Goal: Obtain resource: Download file/media

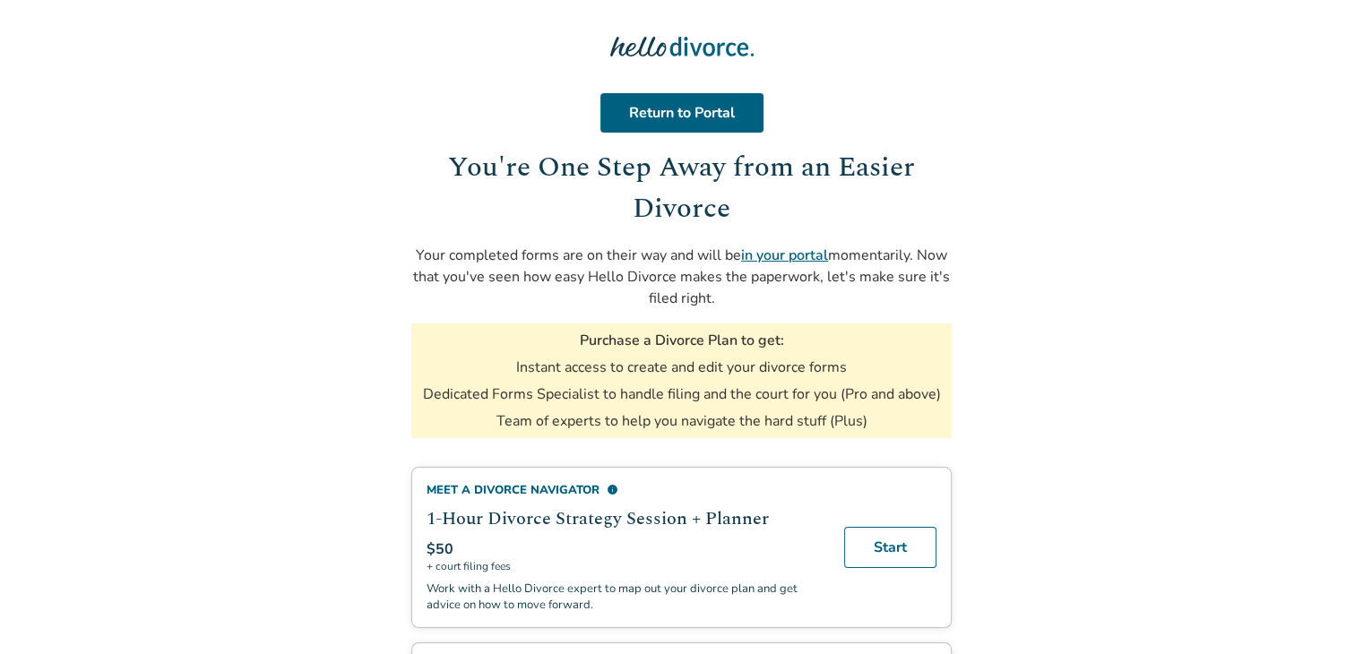
click at [783, 255] on link "in your portal" at bounding box center [784, 256] width 87 height 20
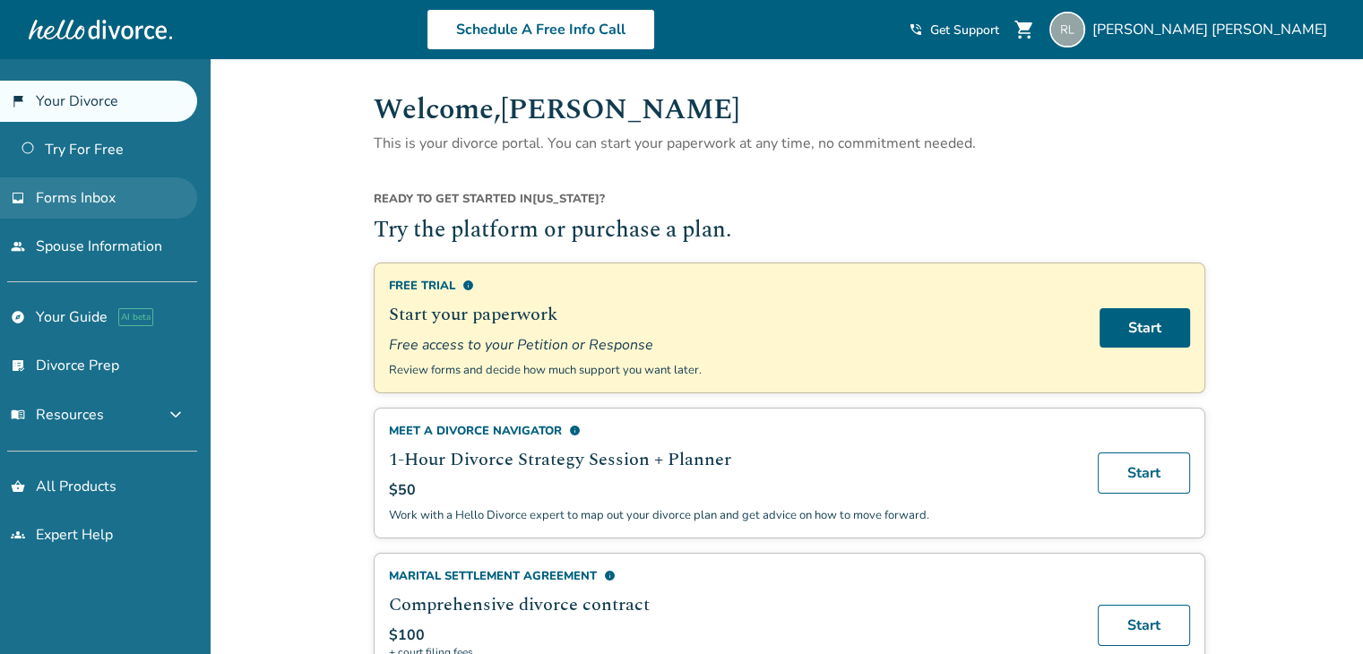
click at [119, 201] on link "inbox Forms Inbox" at bounding box center [98, 197] width 197 height 41
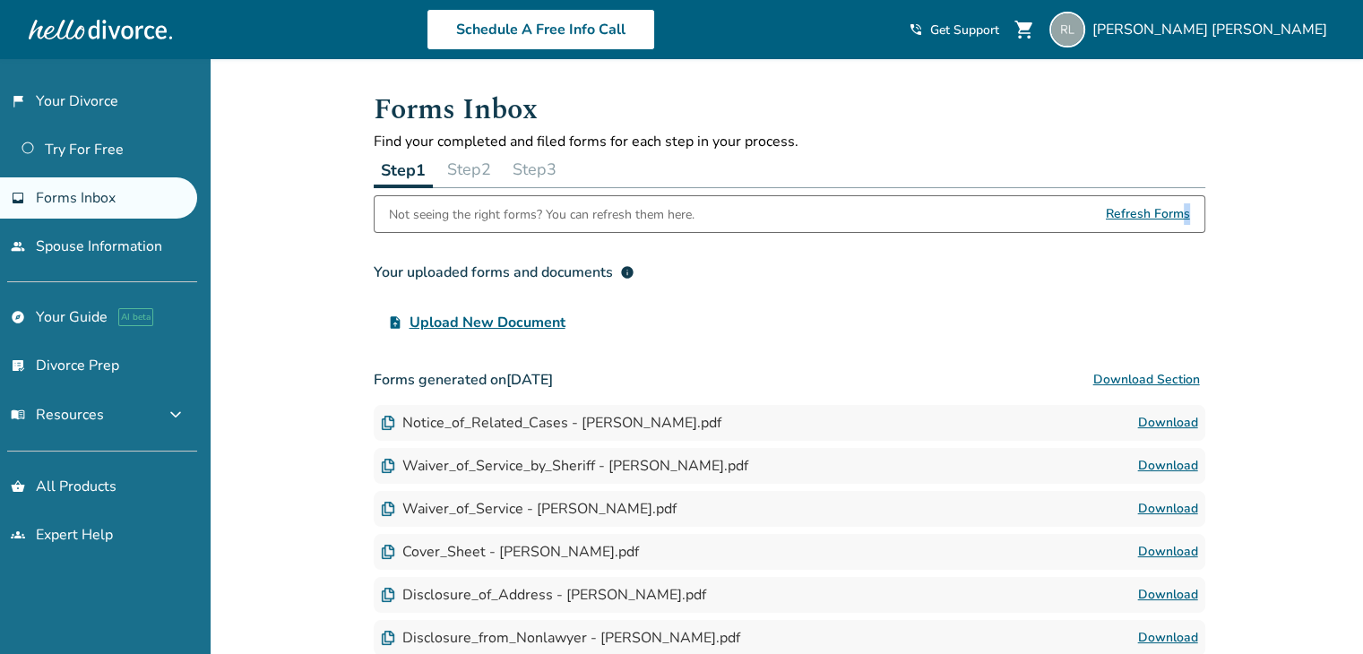
click at [1187, 207] on span "Refresh Forms" at bounding box center [1148, 214] width 84 height 36
click at [1147, 214] on span "Refresh Forms" at bounding box center [1148, 214] width 84 height 36
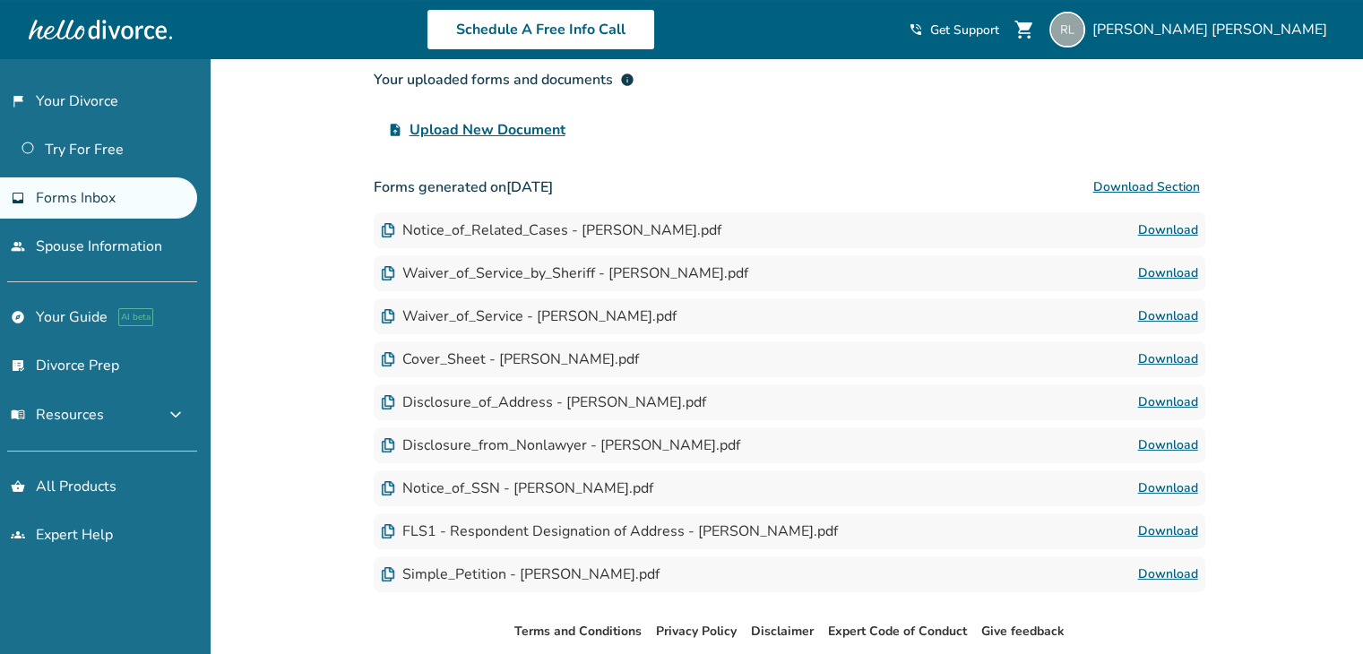
scroll to position [195, 0]
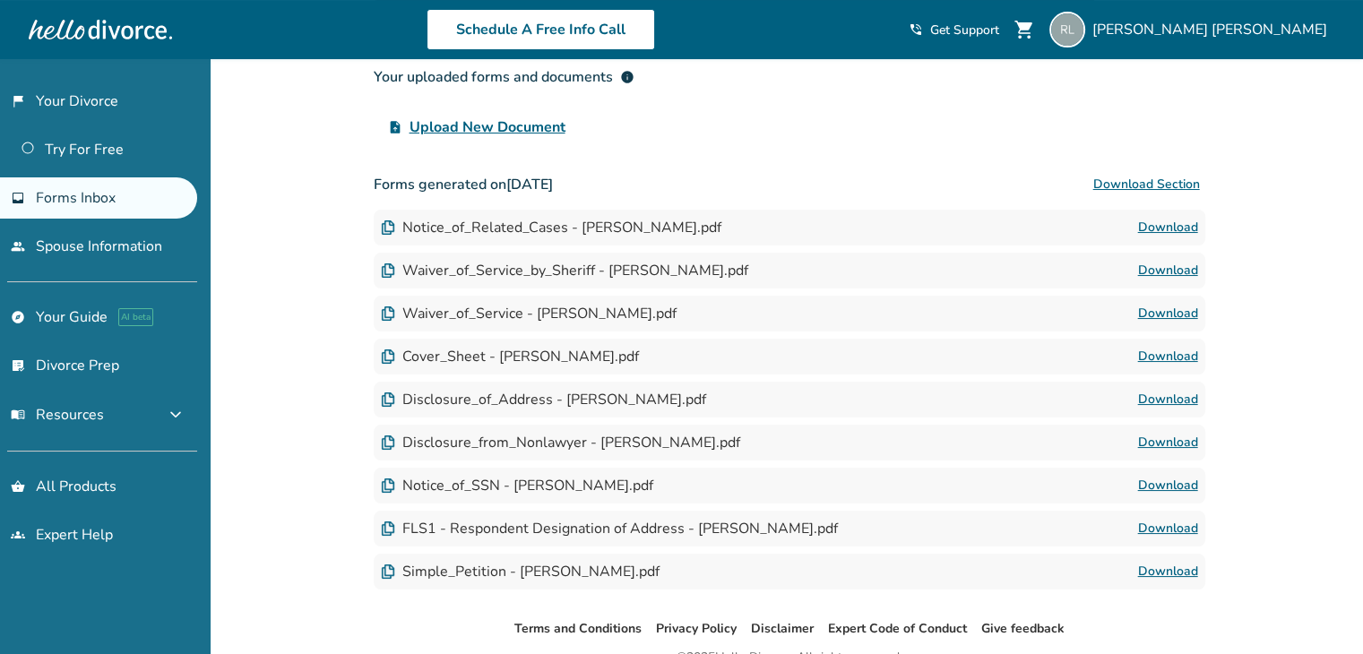
click at [1171, 572] on link "Download" at bounding box center [1168, 572] width 60 height 22
click at [1172, 231] on link "Download" at bounding box center [1168, 228] width 60 height 22
click at [1178, 266] on link "Download" at bounding box center [1168, 271] width 60 height 22
click at [1179, 319] on link "Download" at bounding box center [1168, 314] width 60 height 22
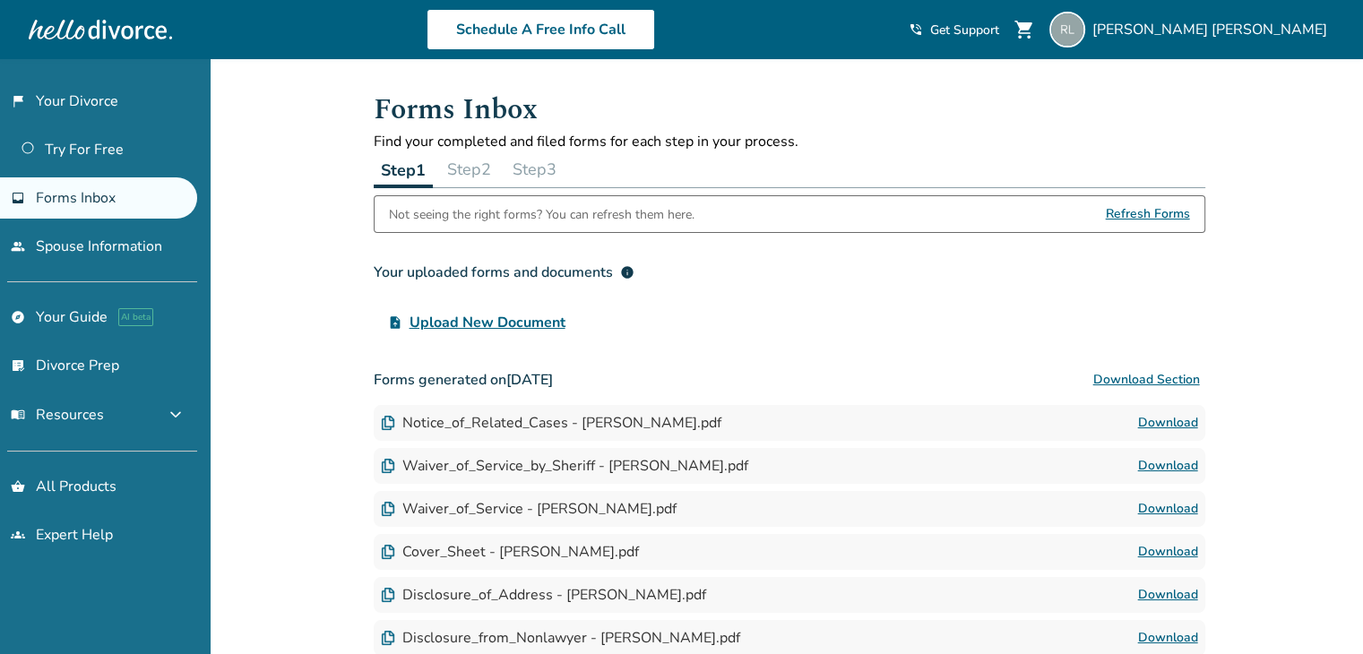
scroll to position [0, 0]
click at [104, 105] on link "flag_2 Your Divorce" at bounding box center [98, 101] width 197 height 41
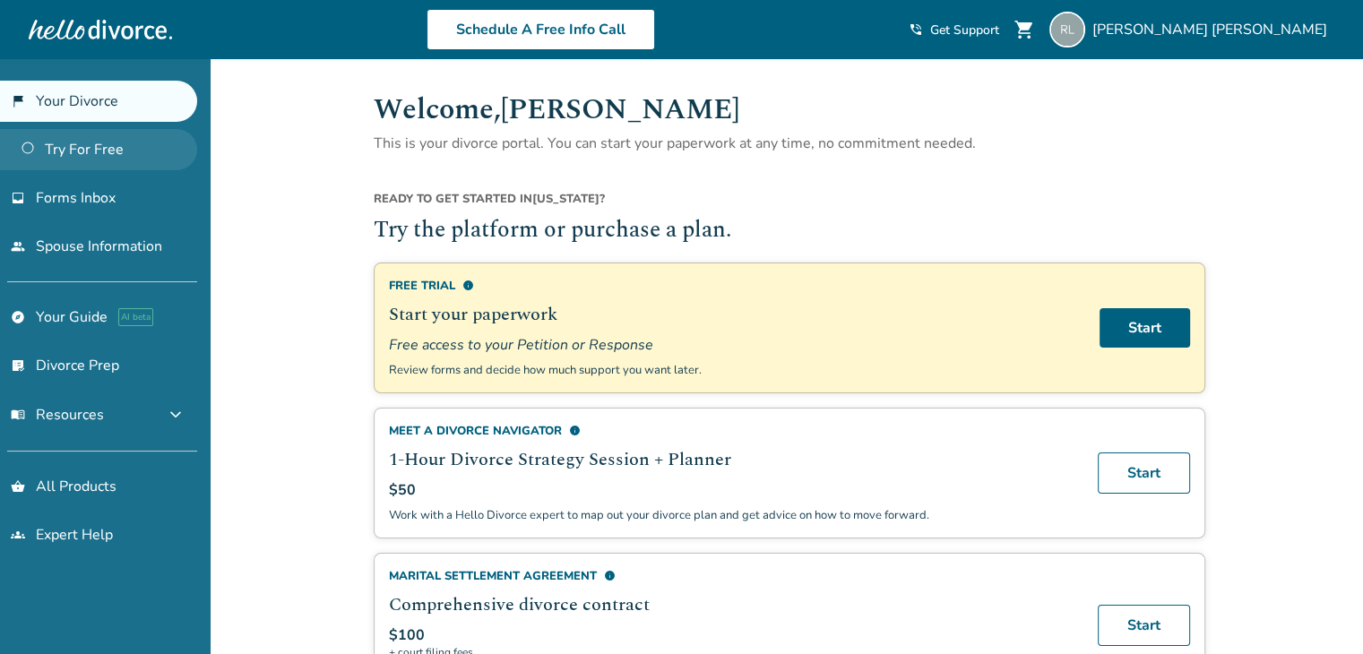
click at [126, 147] on link "Try For Free" at bounding box center [98, 149] width 197 height 41
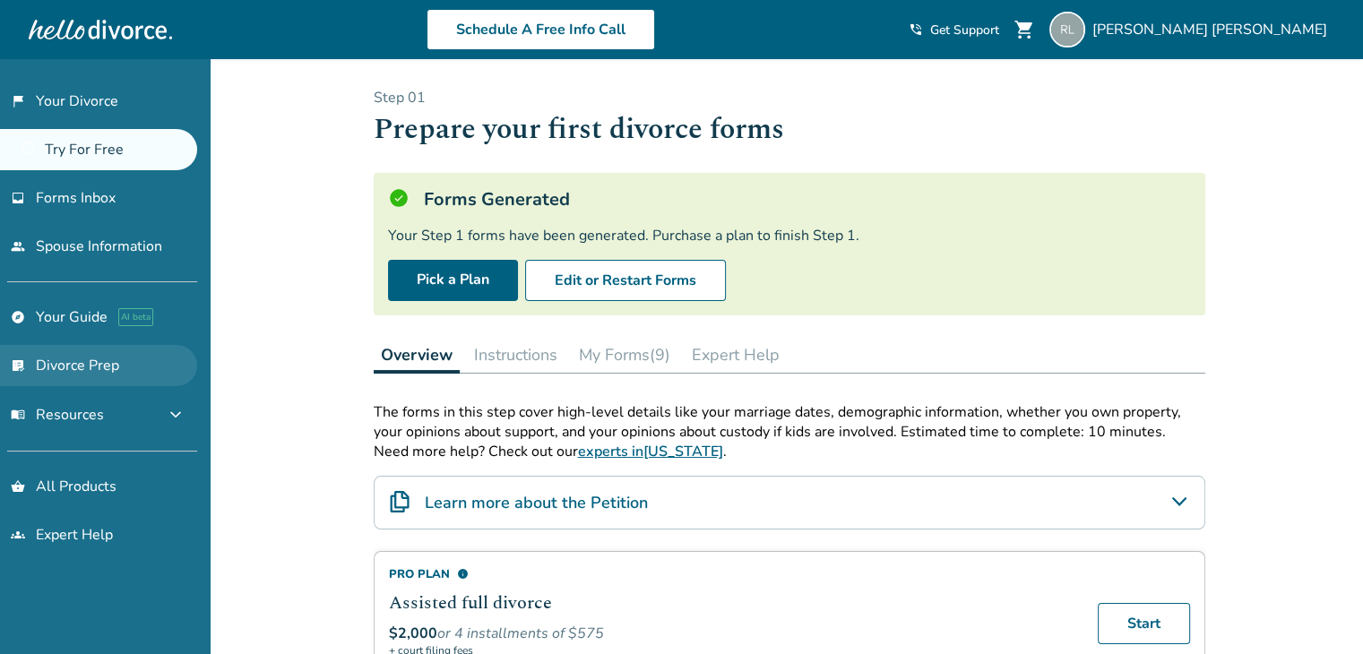
click at [147, 372] on link "list_alt_check Divorce Prep" at bounding box center [98, 365] width 197 height 41
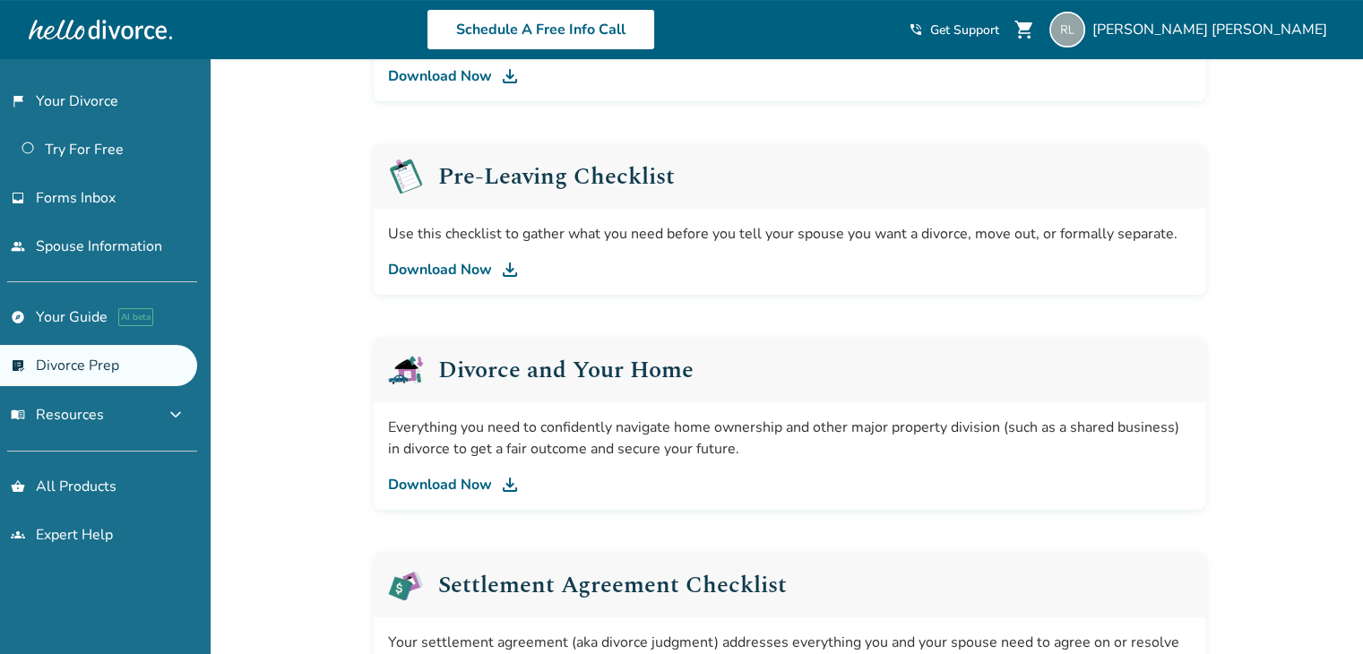
scroll to position [627, 0]
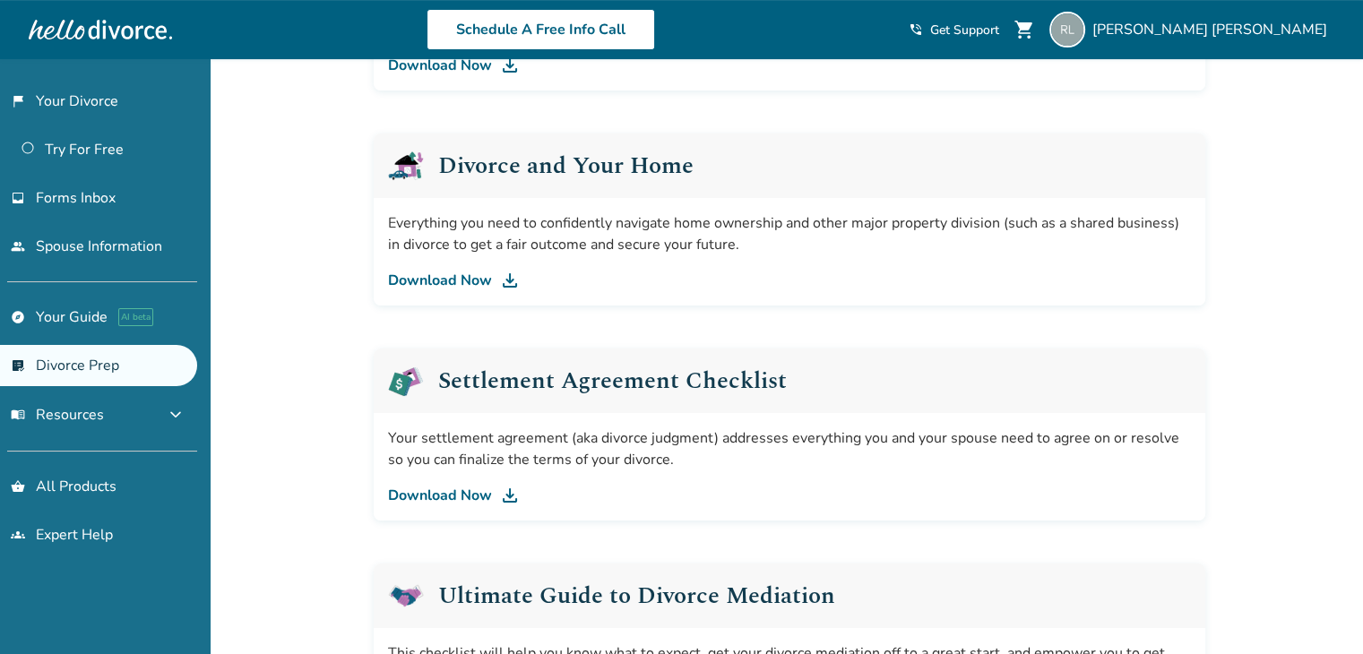
click at [448, 281] on link "Download Now" at bounding box center [789, 281] width 803 height 22
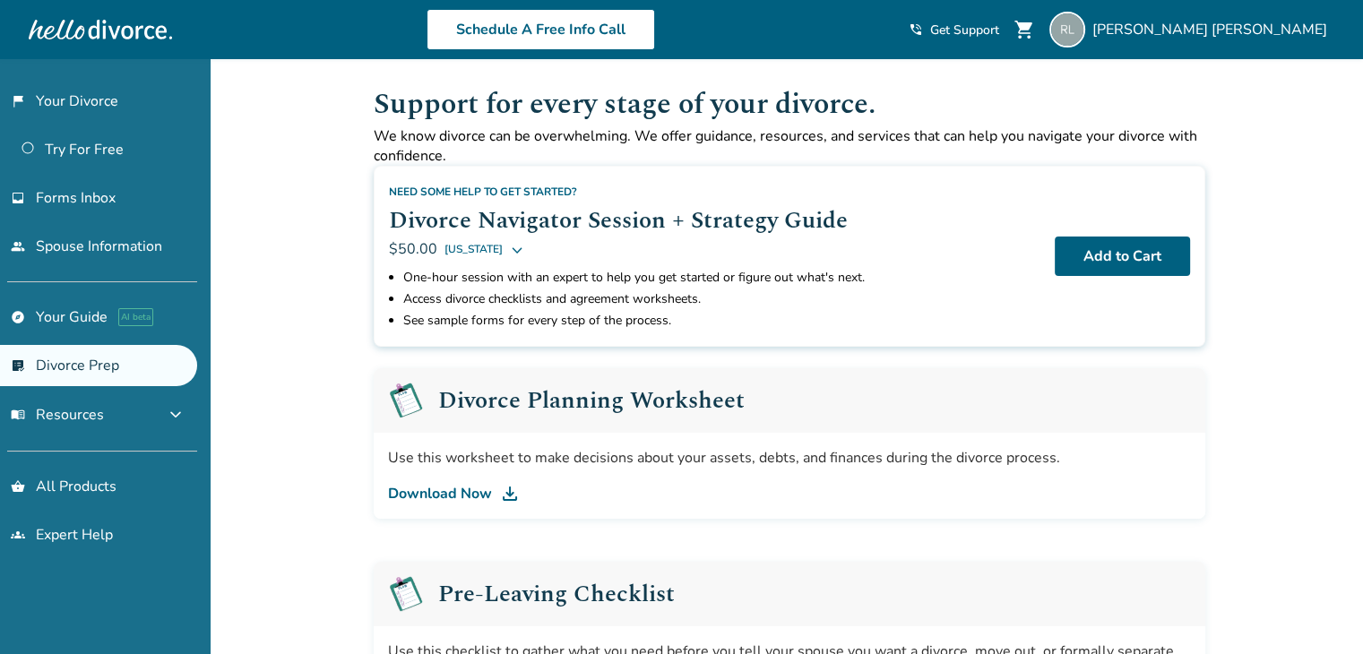
scroll to position [0, 0]
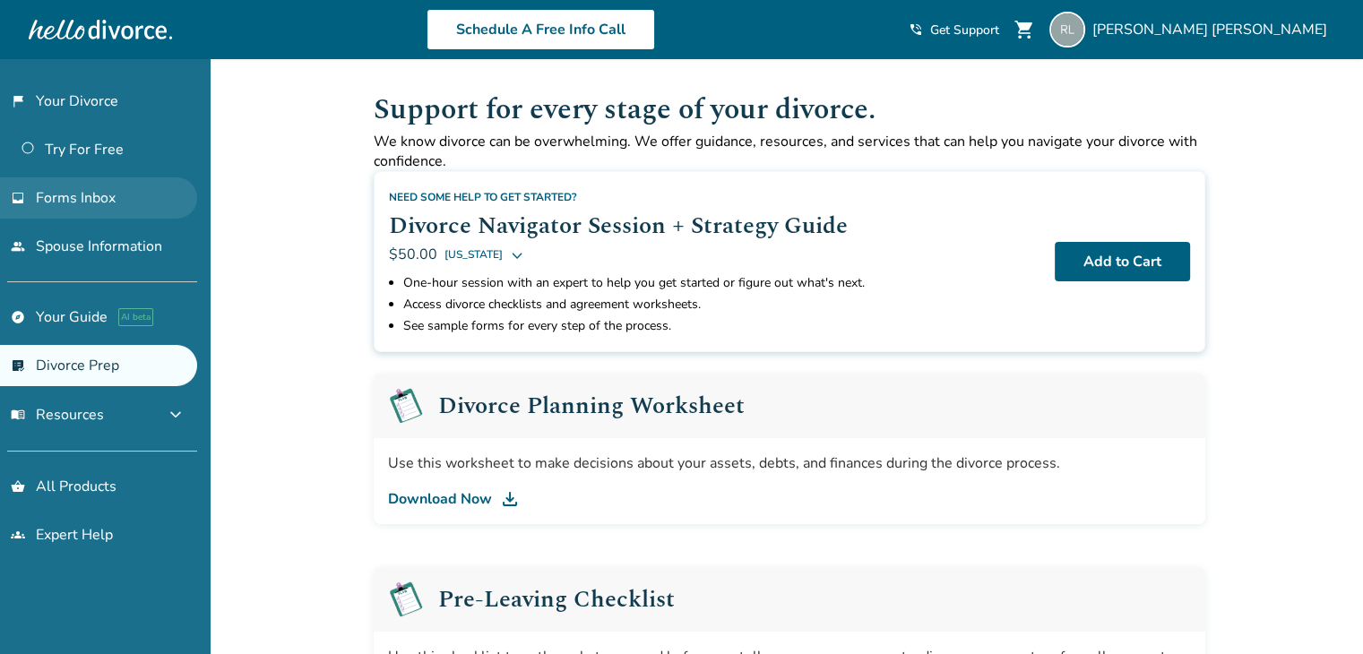
click at [138, 190] on link "inbox Forms Inbox" at bounding box center [98, 197] width 197 height 41
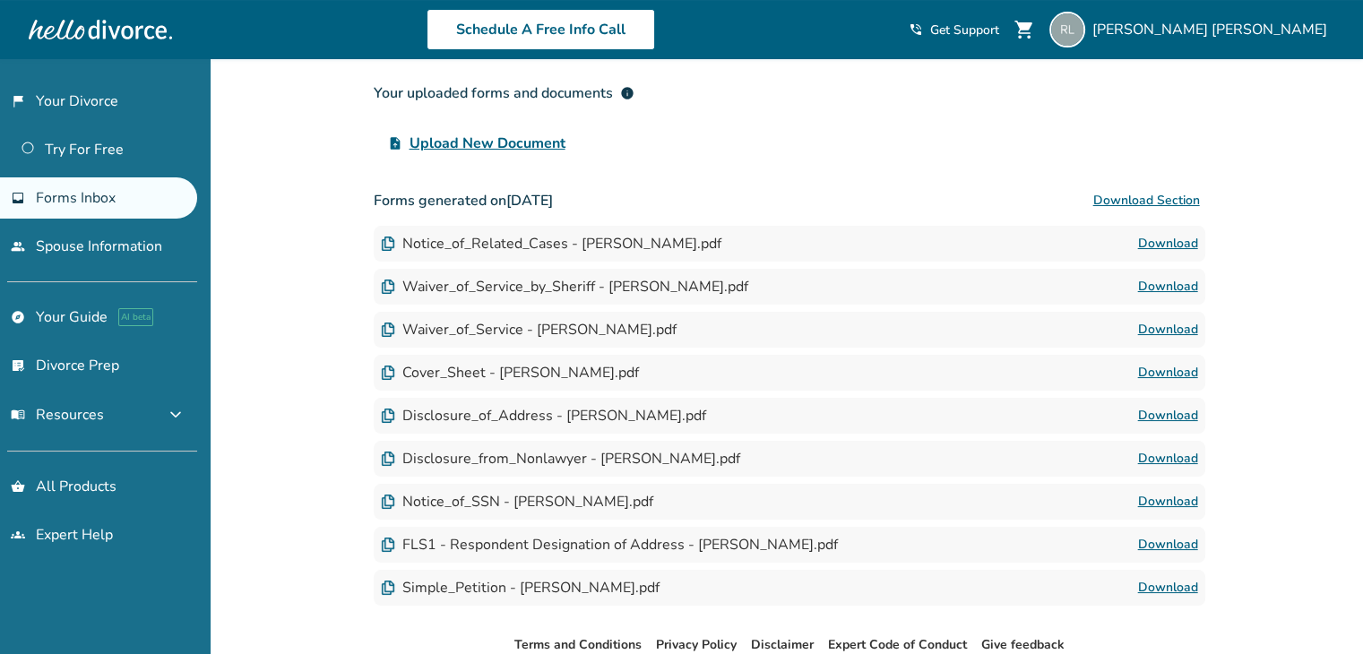
scroll to position [269, 0]
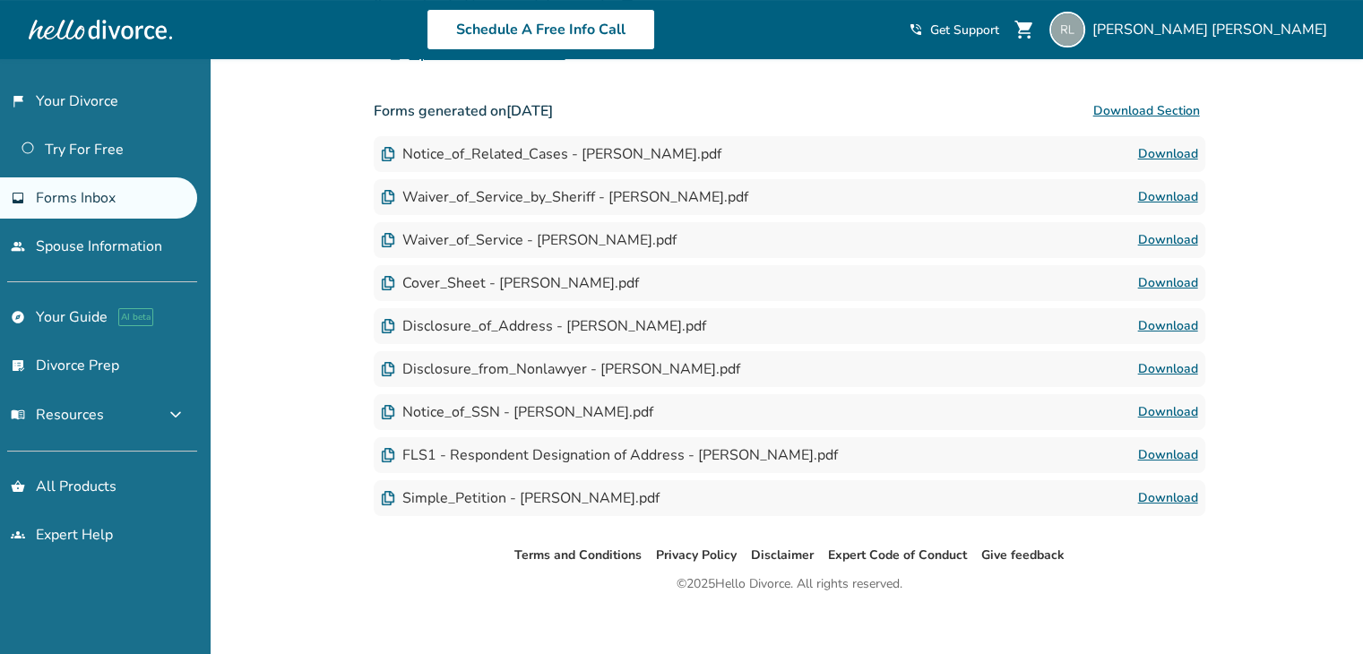
click at [1184, 406] on link "Download" at bounding box center [1168, 413] width 60 height 22
click at [1180, 372] on link "Download" at bounding box center [1168, 370] width 60 height 22
click at [1169, 442] on div "FLS1 - Respondent Designation of Address - [PERSON_NAME].pdf Download" at bounding box center [790, 455] width 832 height 36
click at [1169, 450] on link "Download" at bounding box center [1168, 456] width 60 height 22
click at [84, 356] on link "list_alt_check Divorce Prep" at bounding box center [98, 365] width 197 height 41
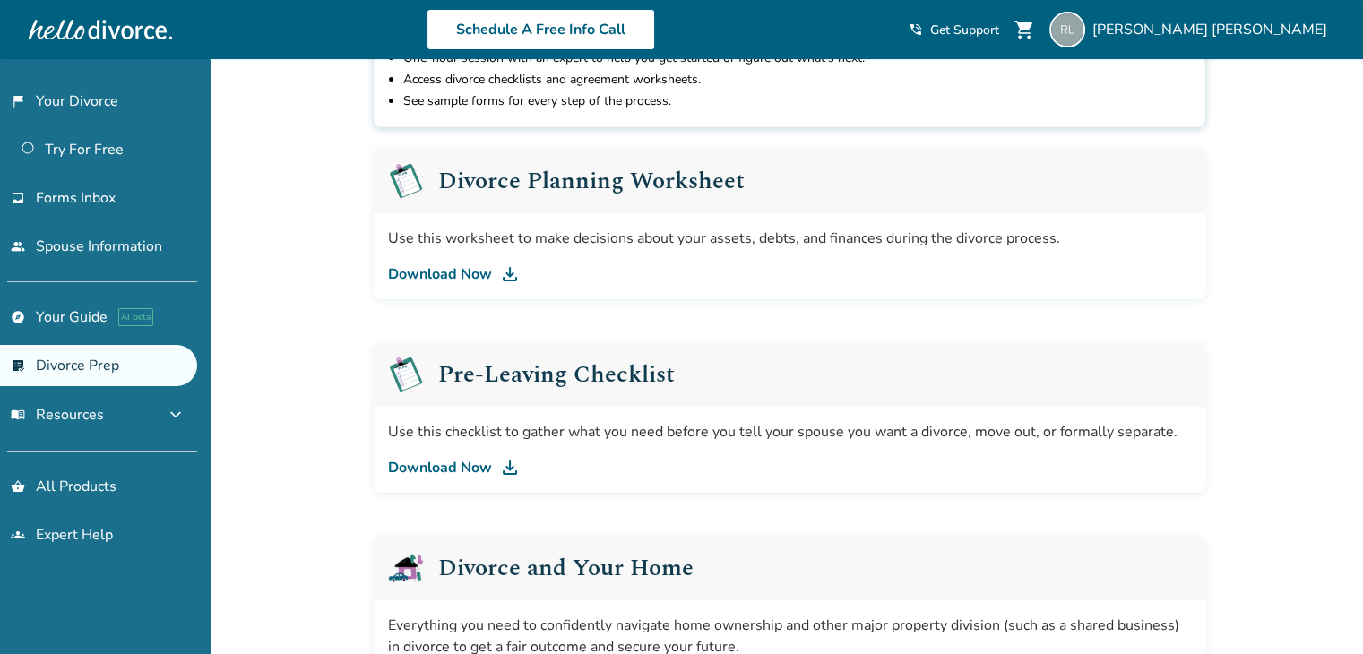
scroll to position [269, 0]
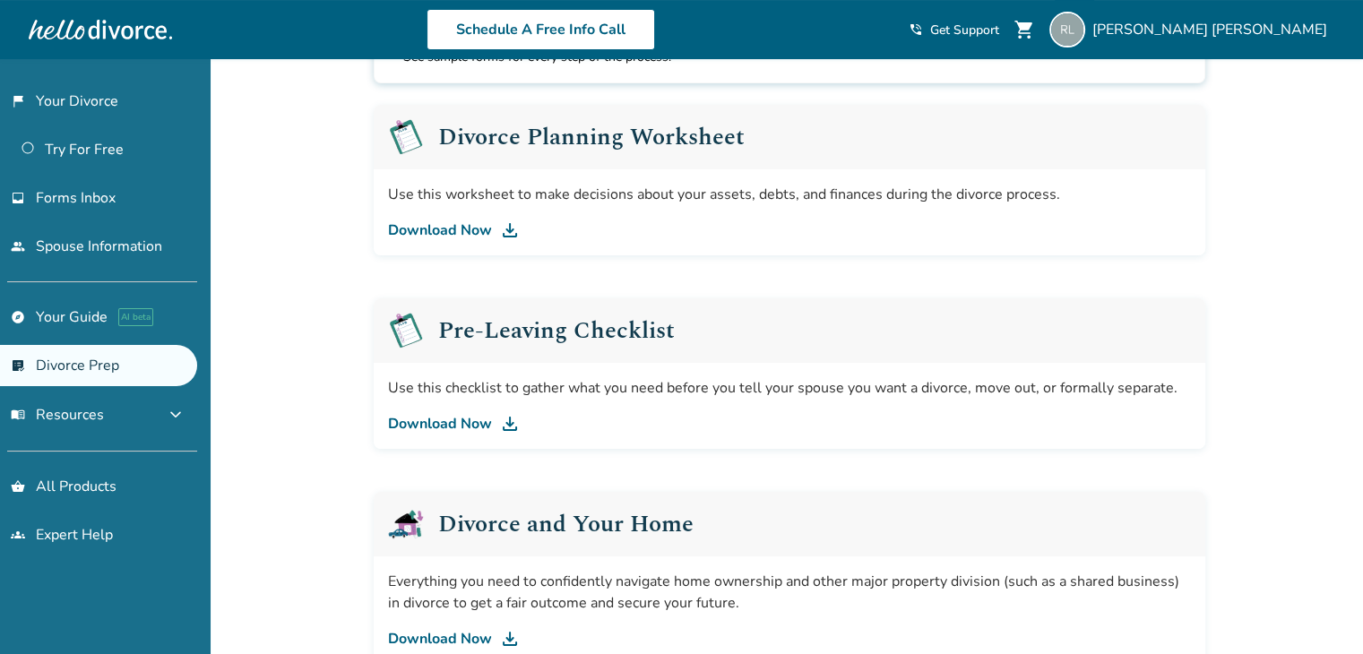
click at [480, 418] on link "Download Now" at bounding box center [789, 424] width 803 height 22
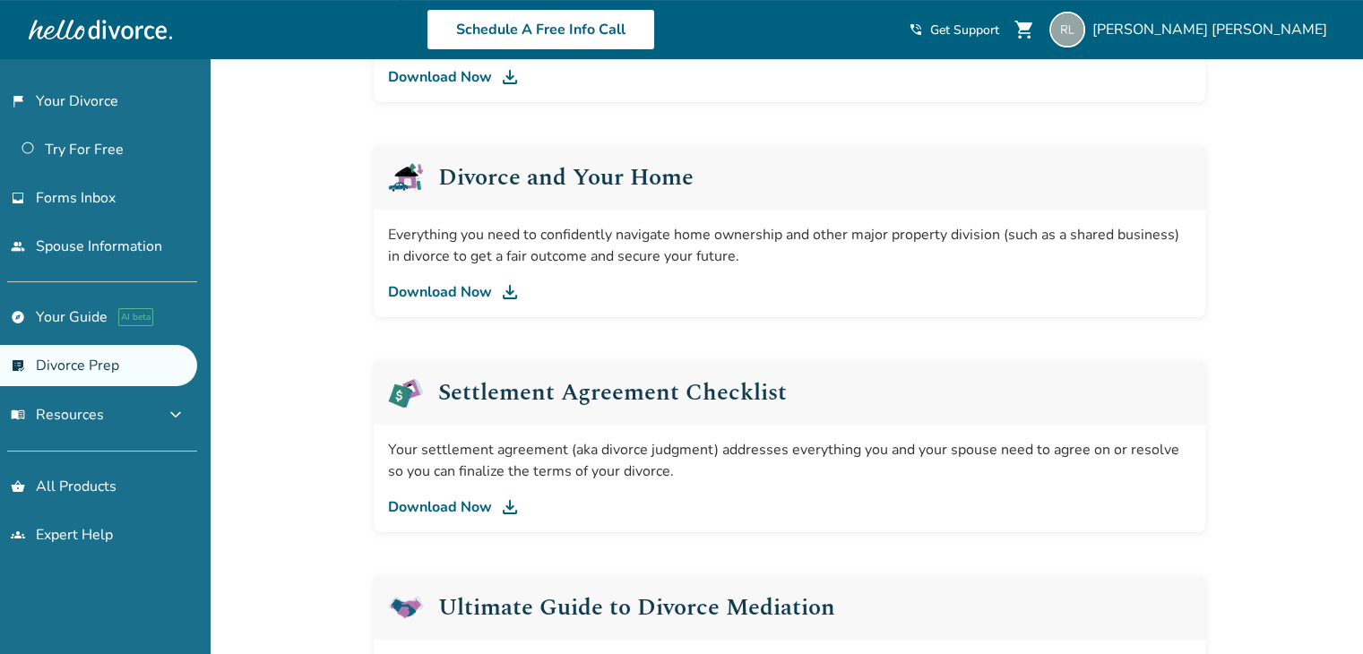
scroll to position [627, 0]
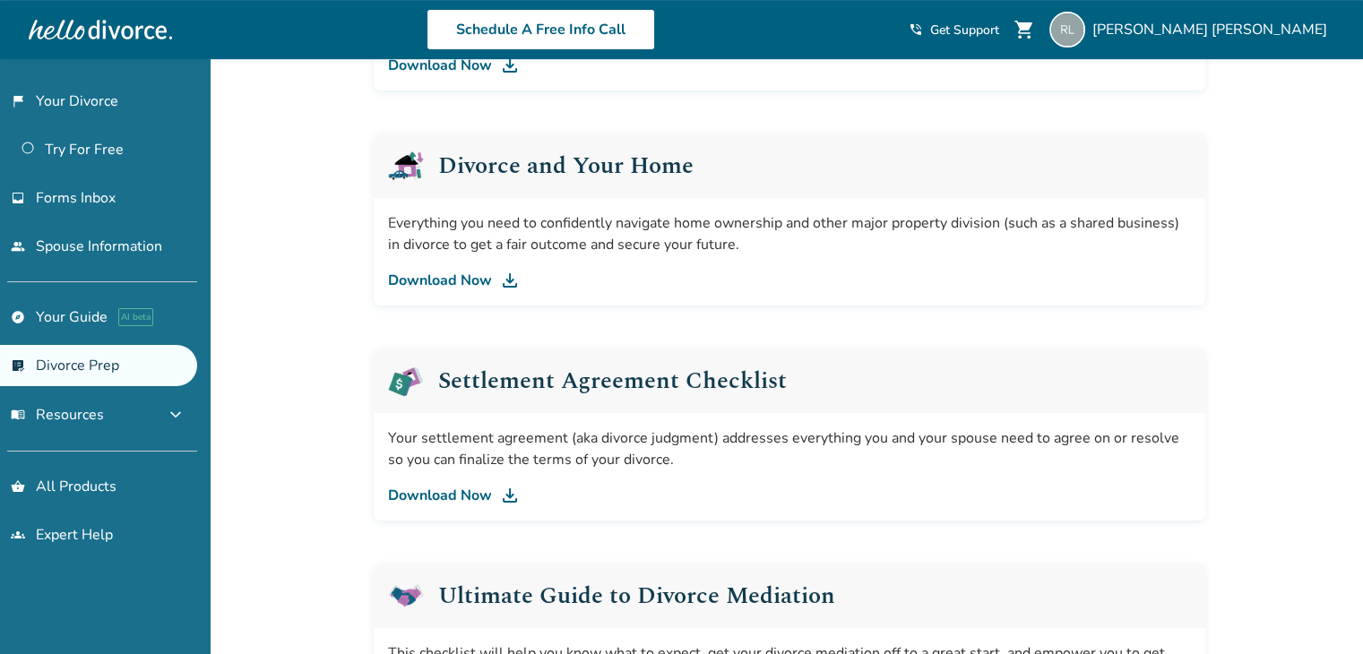
click at [449, 497] on link "Download Now" at bounding box center [789, 496] width 803 height 22
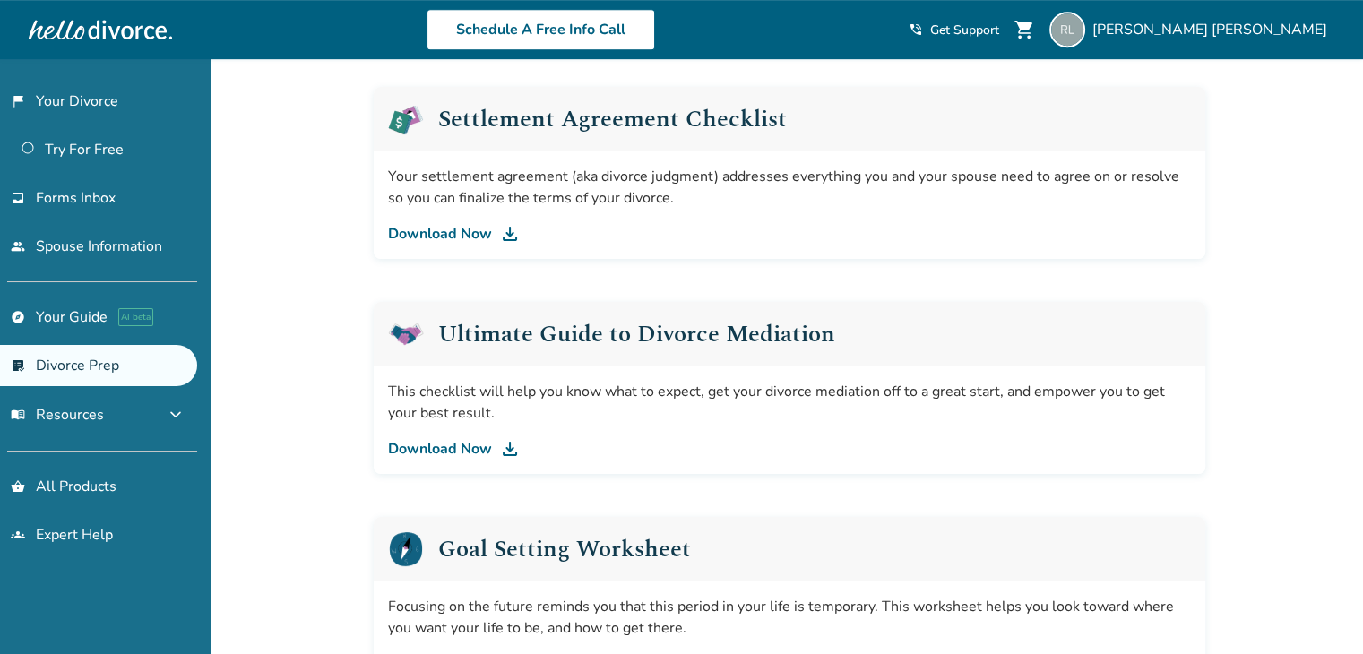
scroll to position [896, 0]
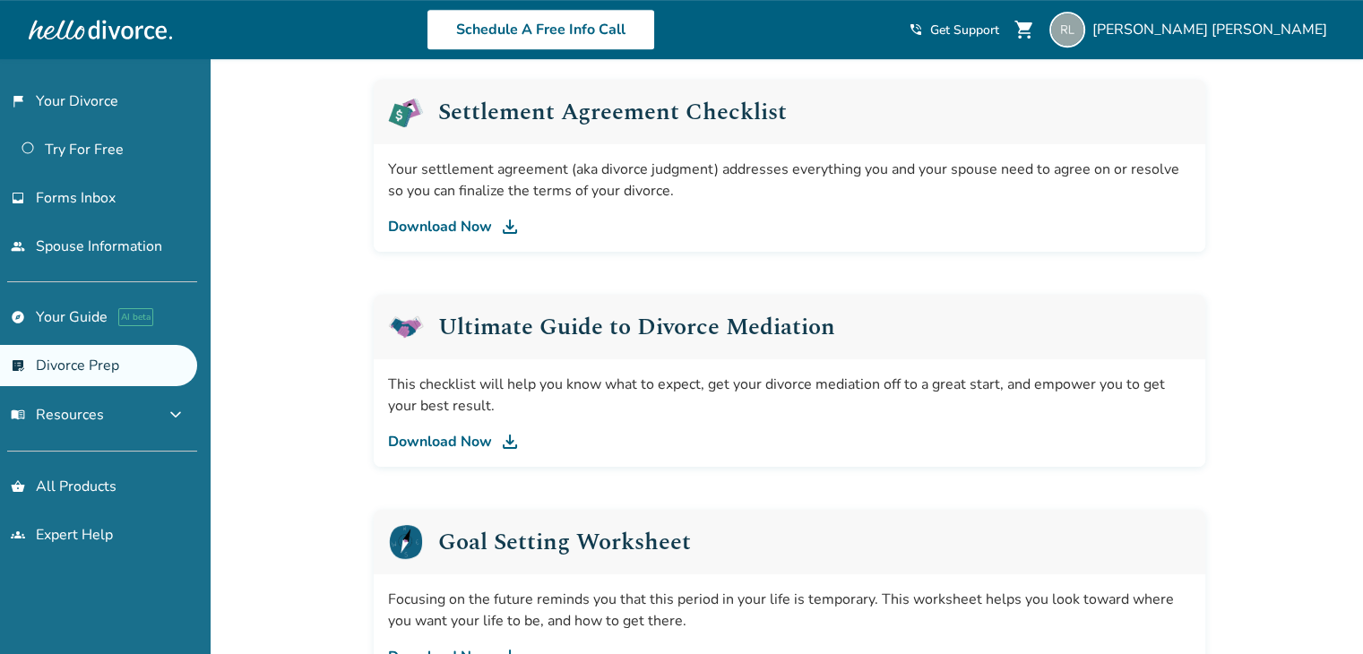
click at [468, 436] on link "Download Now" at bounding box center [789, 442] width 803 height 22
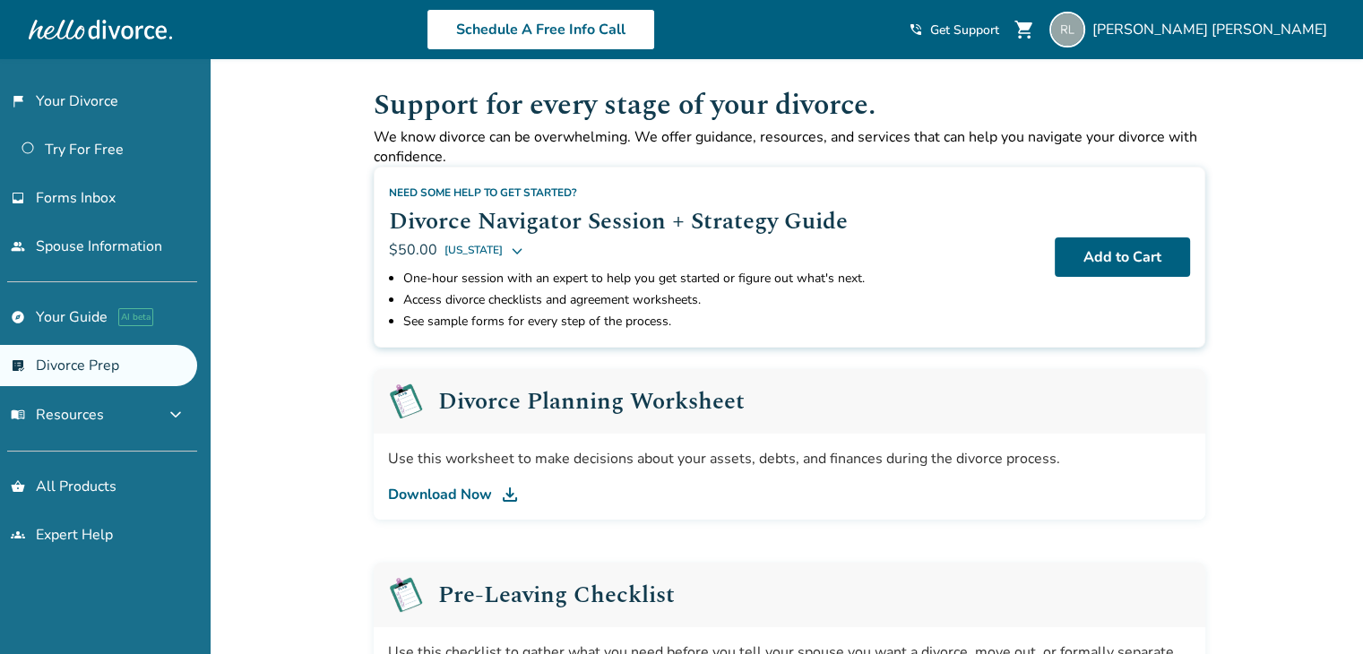
scroll to position [0, 0]
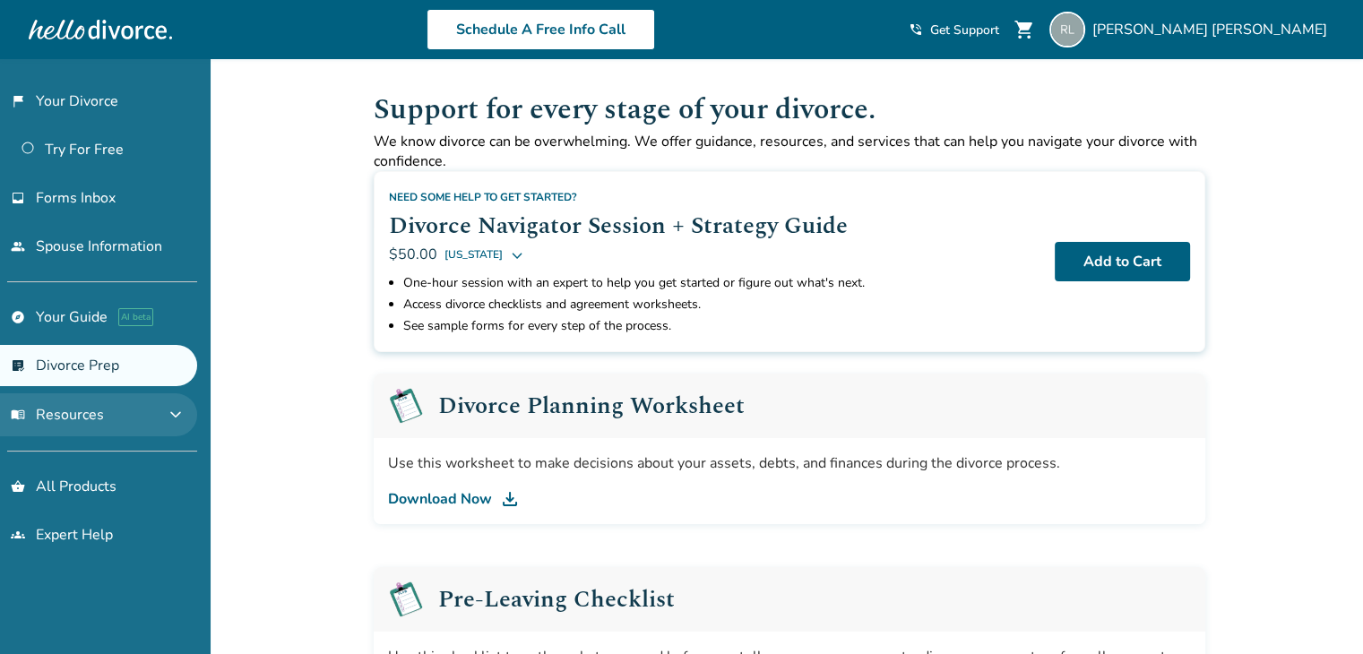
click at [108, 411] on button "menu_book Resources expand_more" at bounding box center [98, 415] width 197 height 43
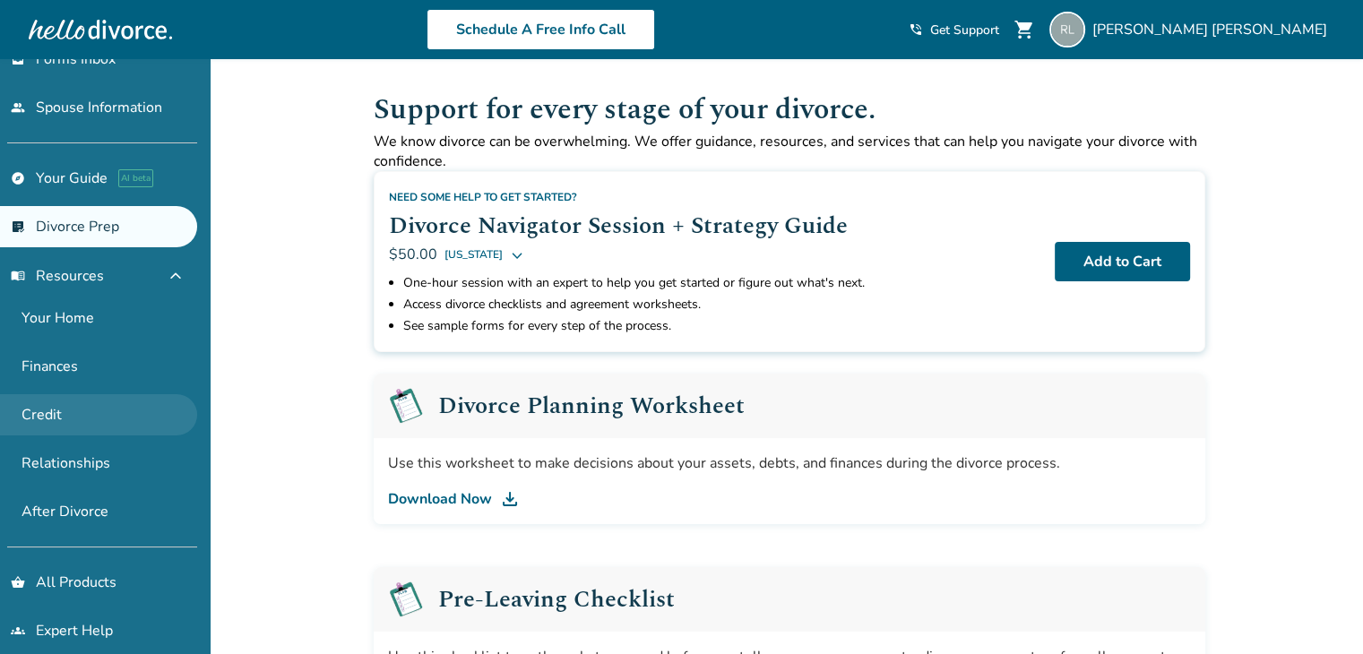
scroll to position [153, 0]
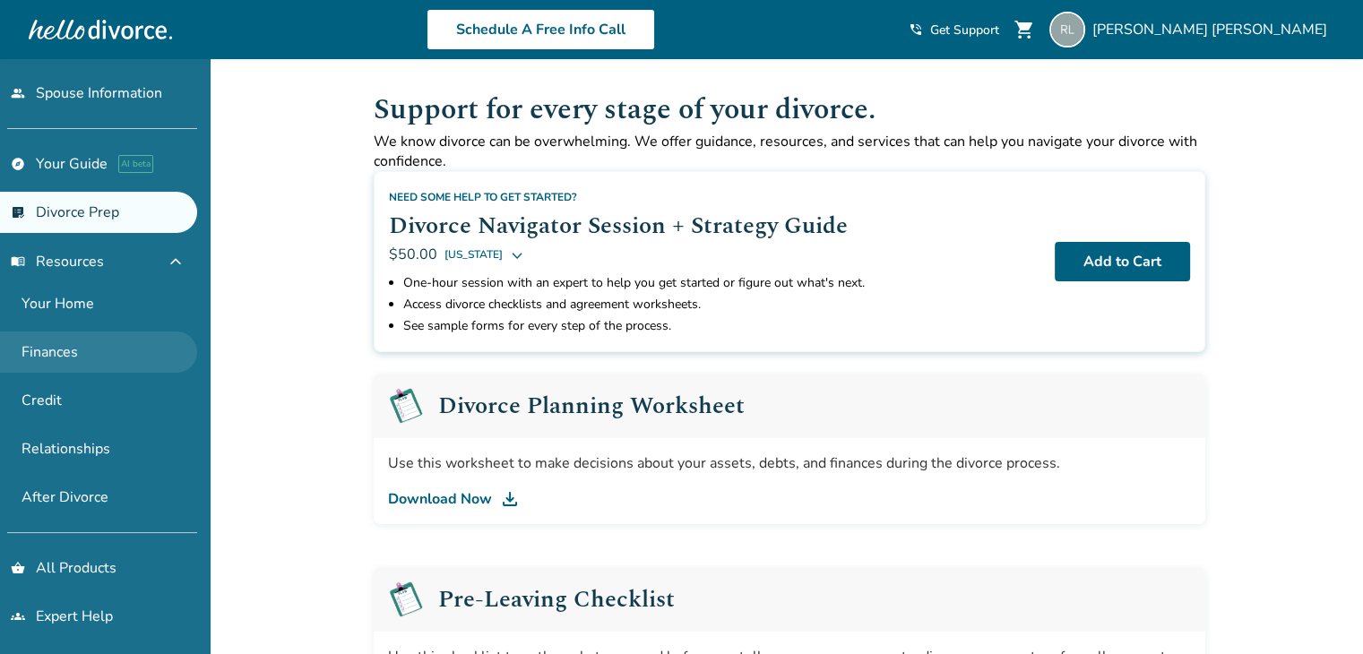
click at [104, 350] on link "Finances" at bounding box center [98, 352] width 197 height 41
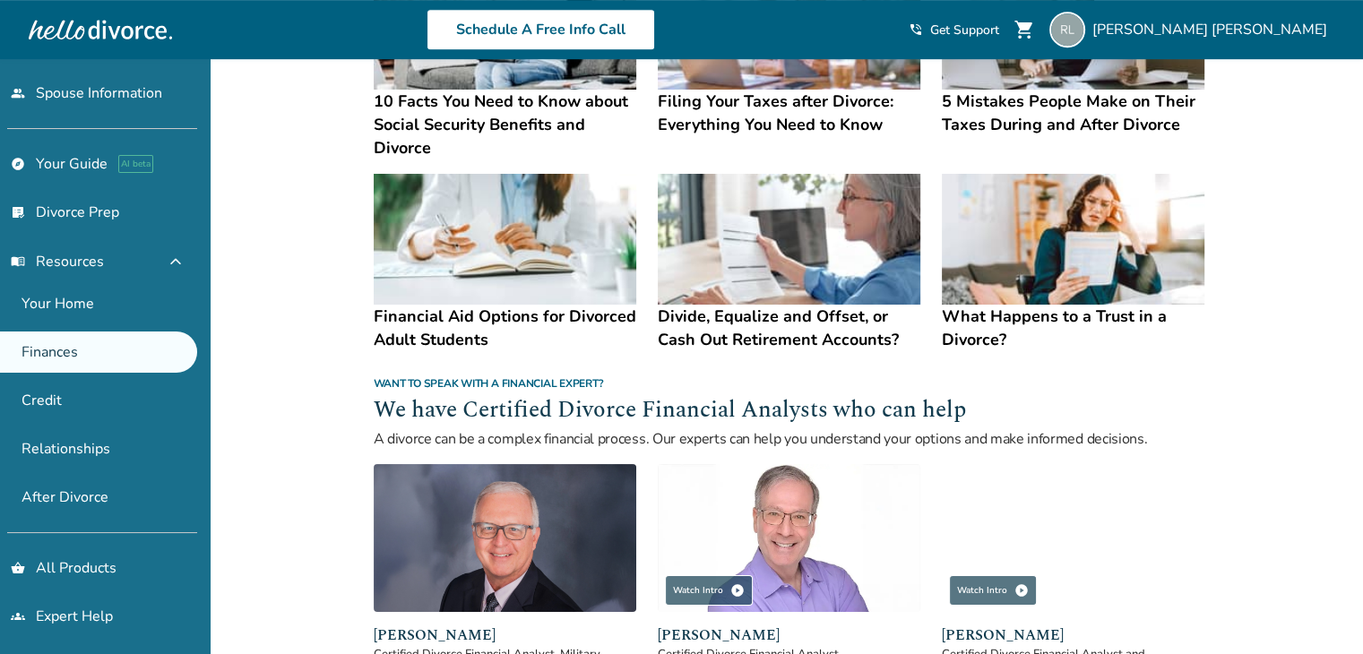
scroll to position [1076, 0]
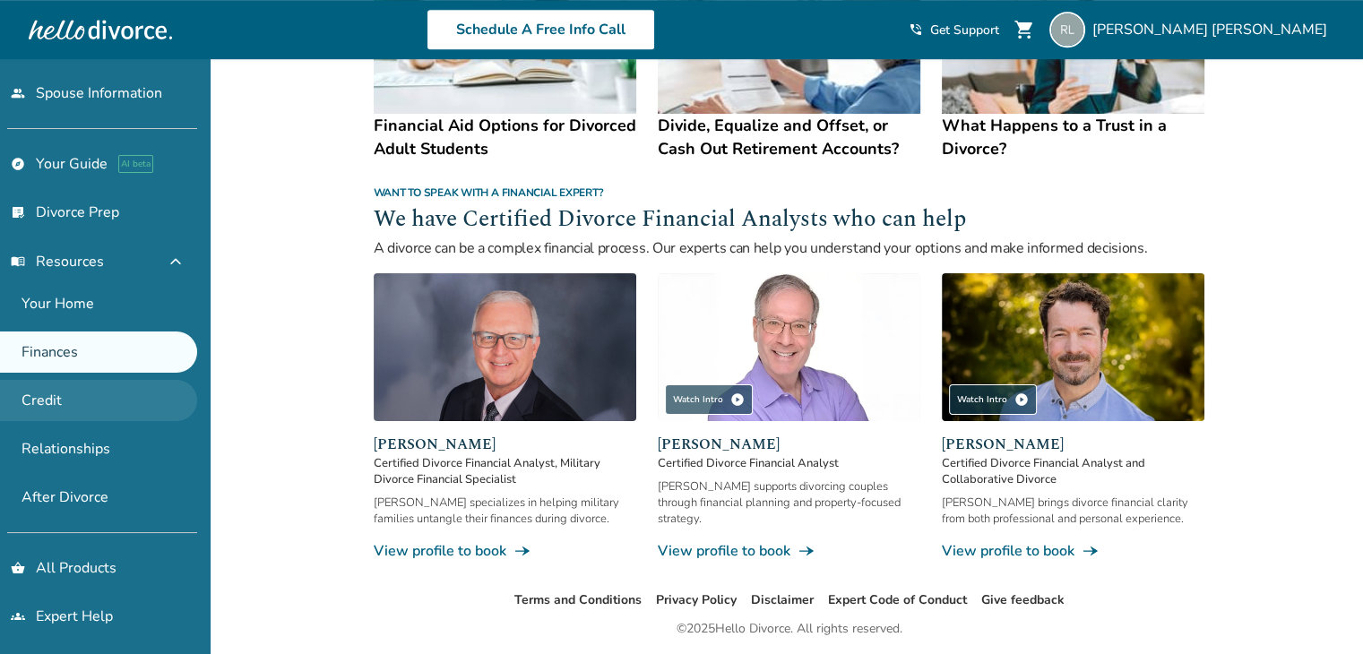
click at [93, 398] on link "Credit" at bounding box center [98, 400] width 197 height 41
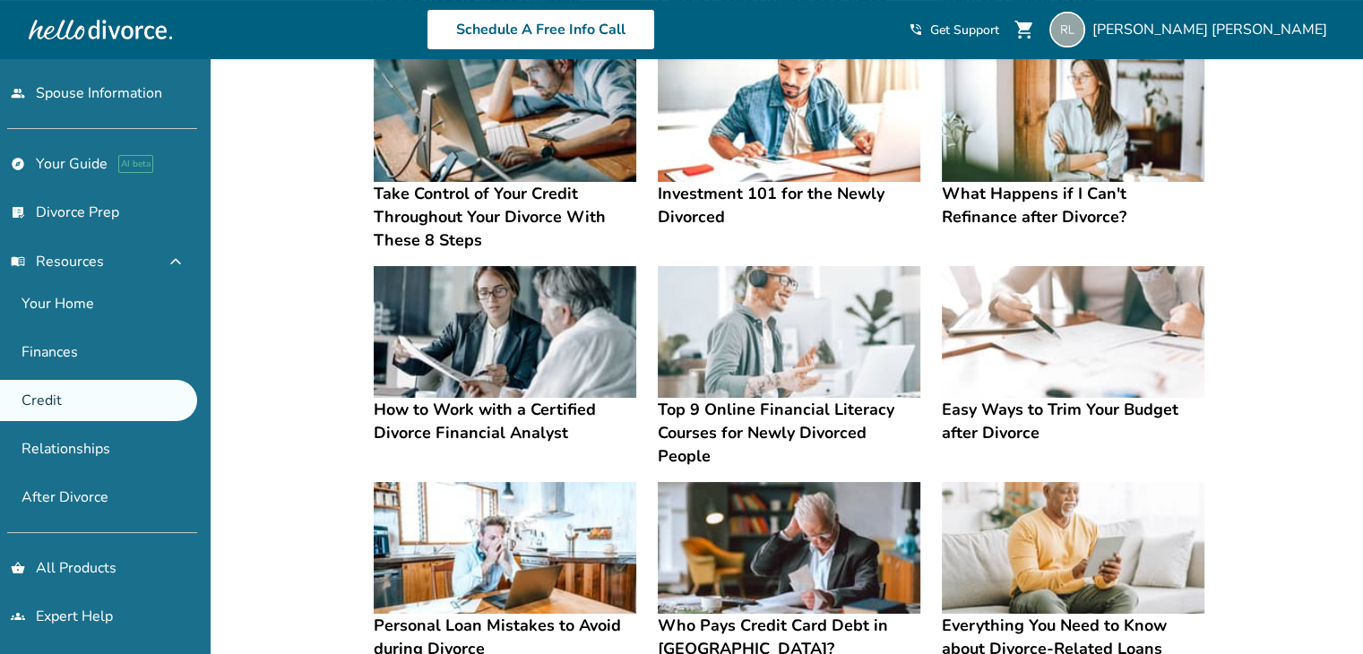
scroll to position [322, 0]
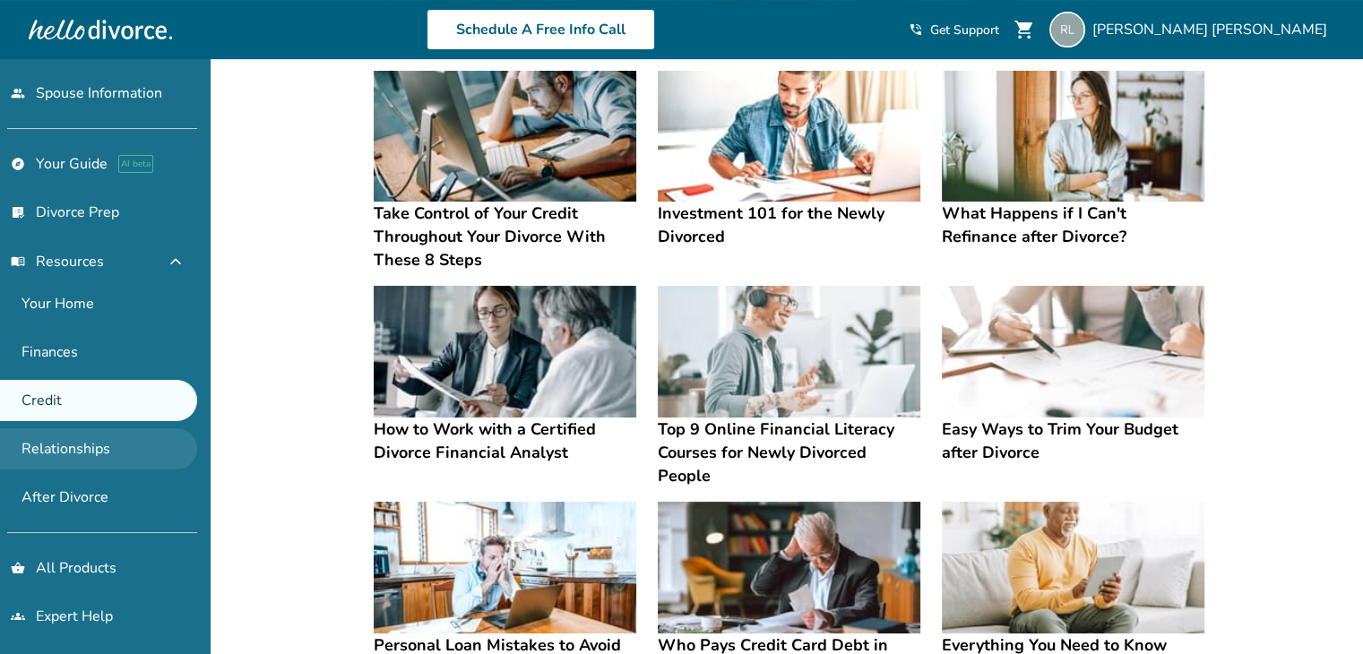
click at [74, 451] on link "Relationships" at bounding box center [98, 448] width 197 height 41
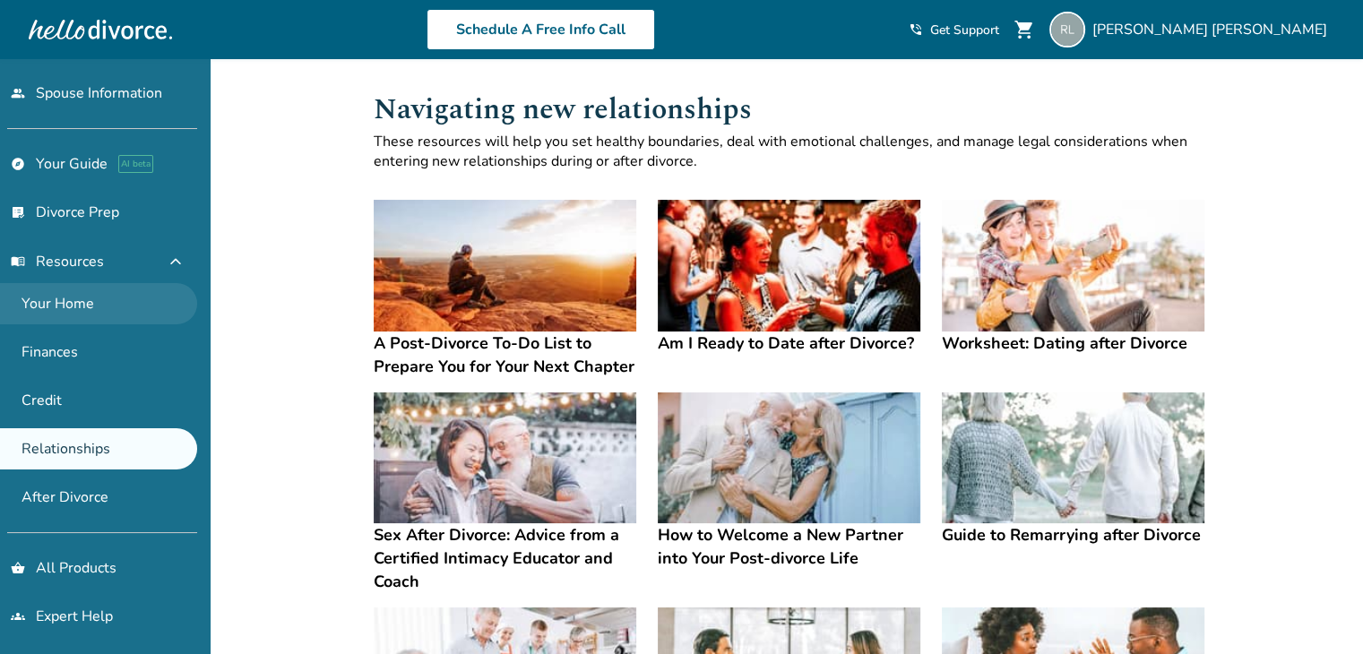
click at [118, 298] on link "Your Home" at bounding box center [98, 303] width 197 height 41
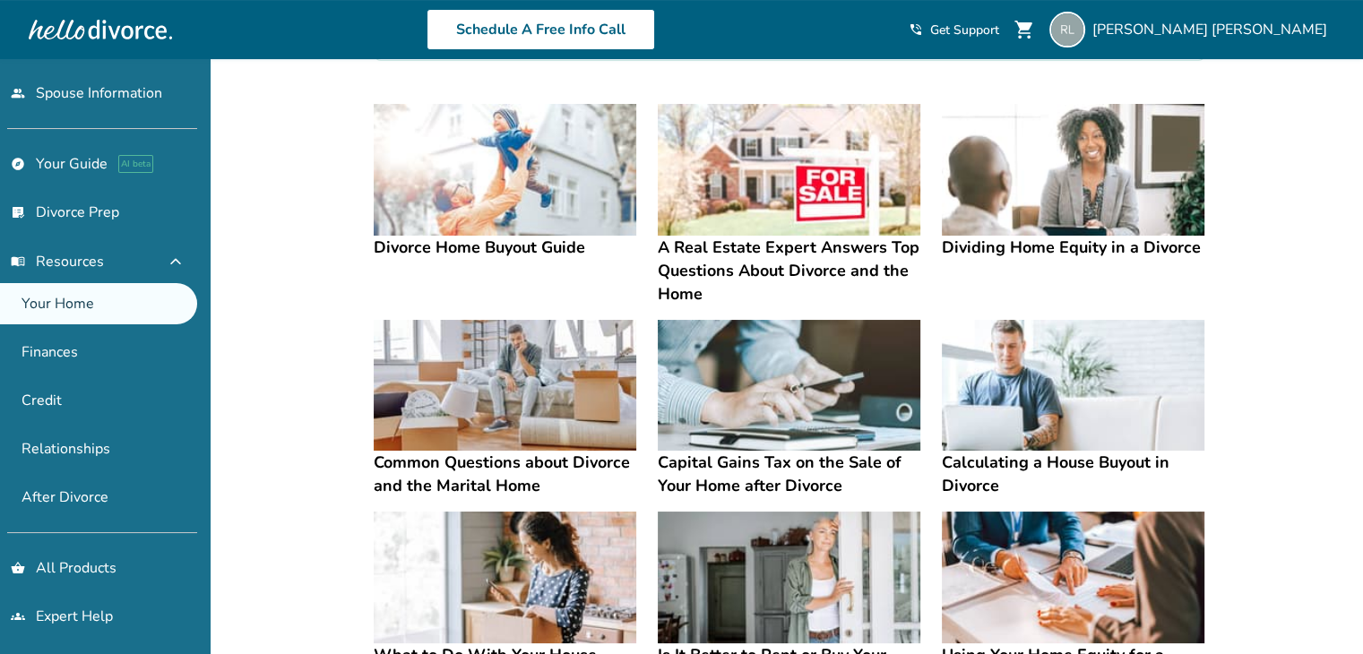
scroll to position [269, 0]
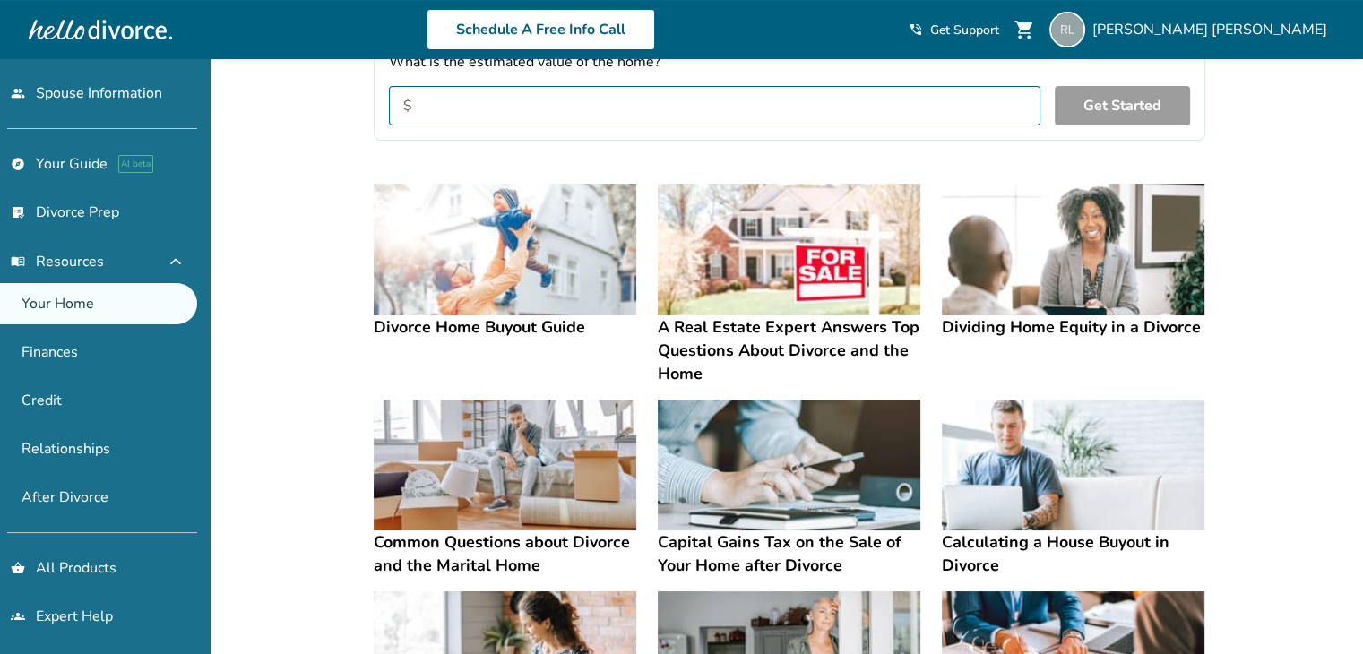
click at [824, 338] on h4 "A Real Estate Expert Answers Top Questions About Divorce and the Home" at bounding box center [789, 351] width 263 height 70
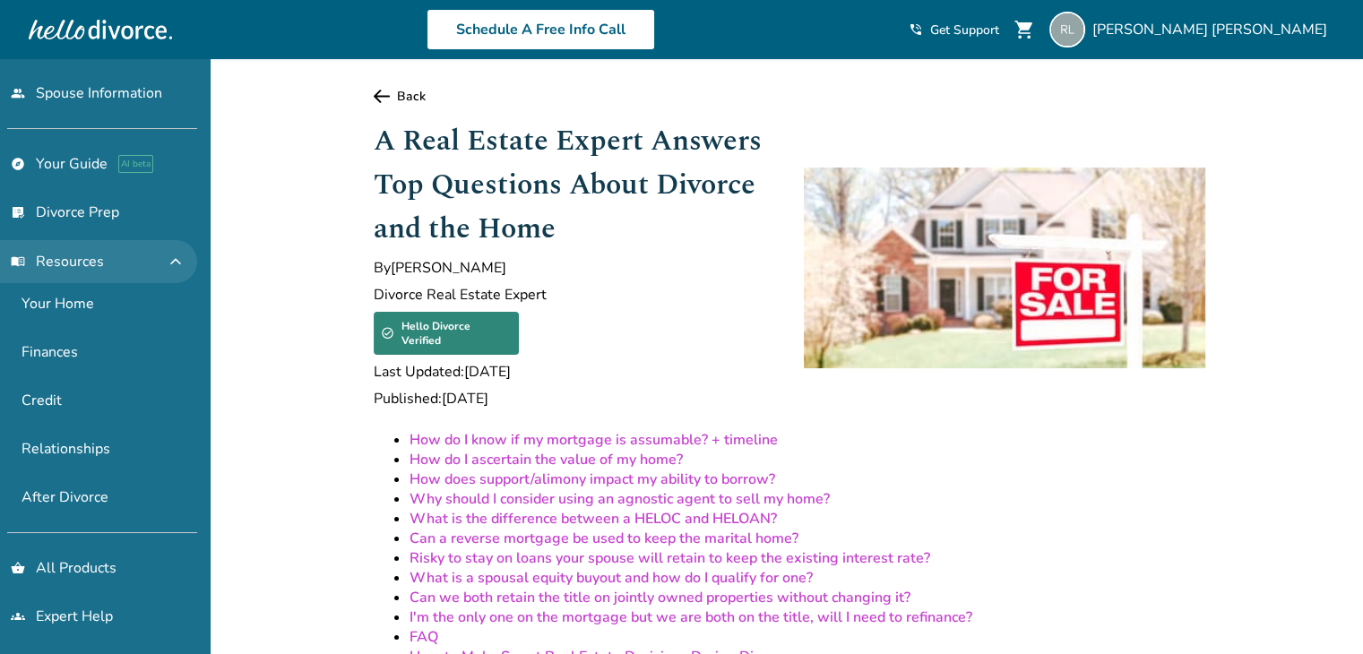
click at [115, 264] on button "menu_book Resources expand_less" at bounding box center [98, 261] width 197 height 43
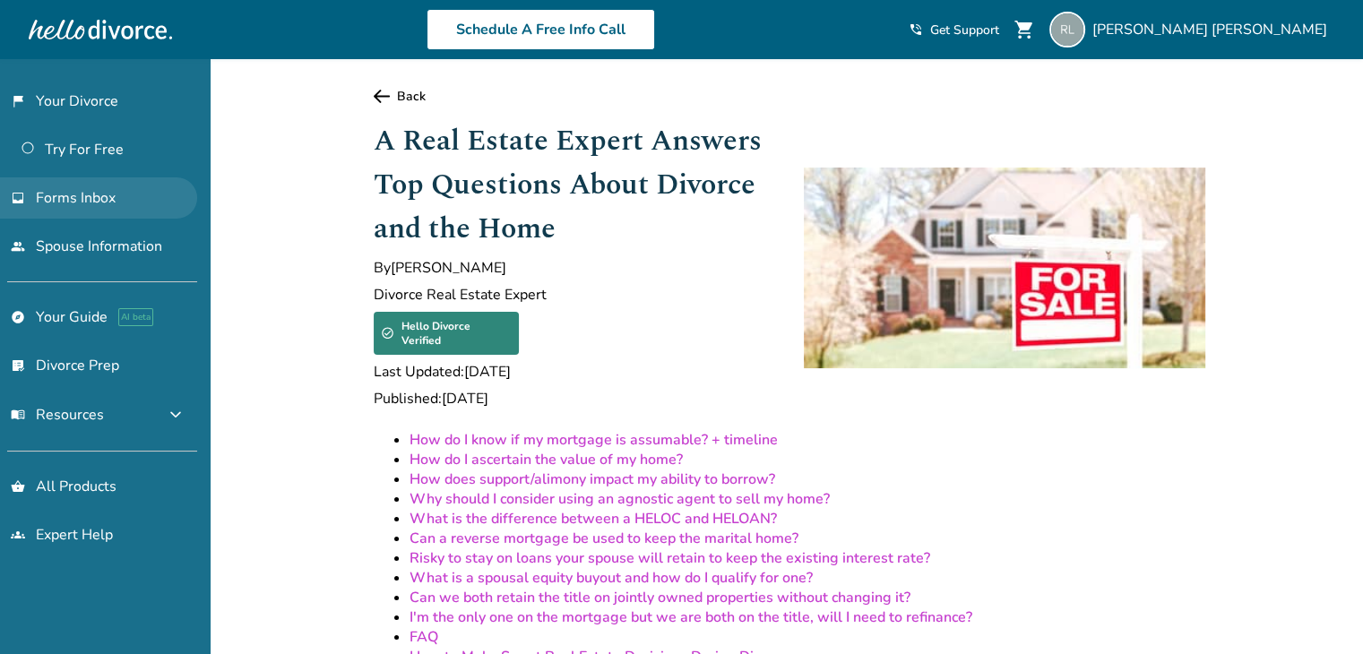
click at [124, 191] on link "inbox Forms Inbox" at bounding box center [98, 197] width 197 height 41
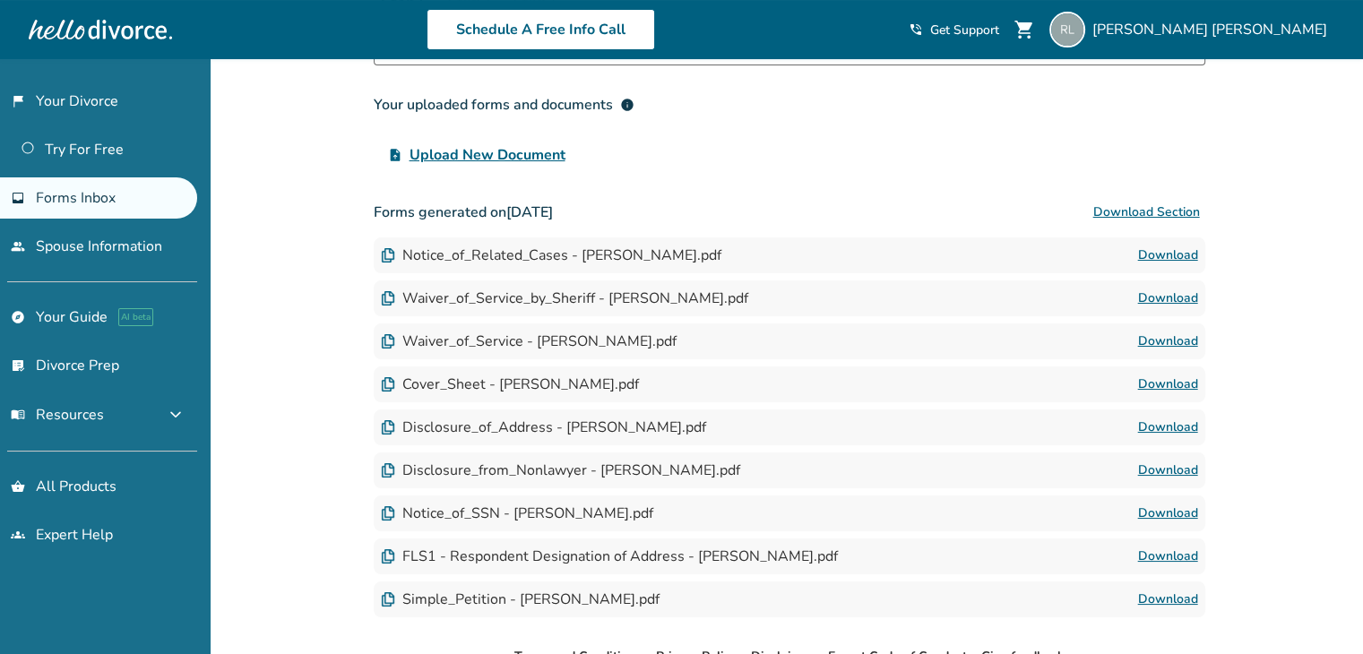
scroll to position [179, 0]
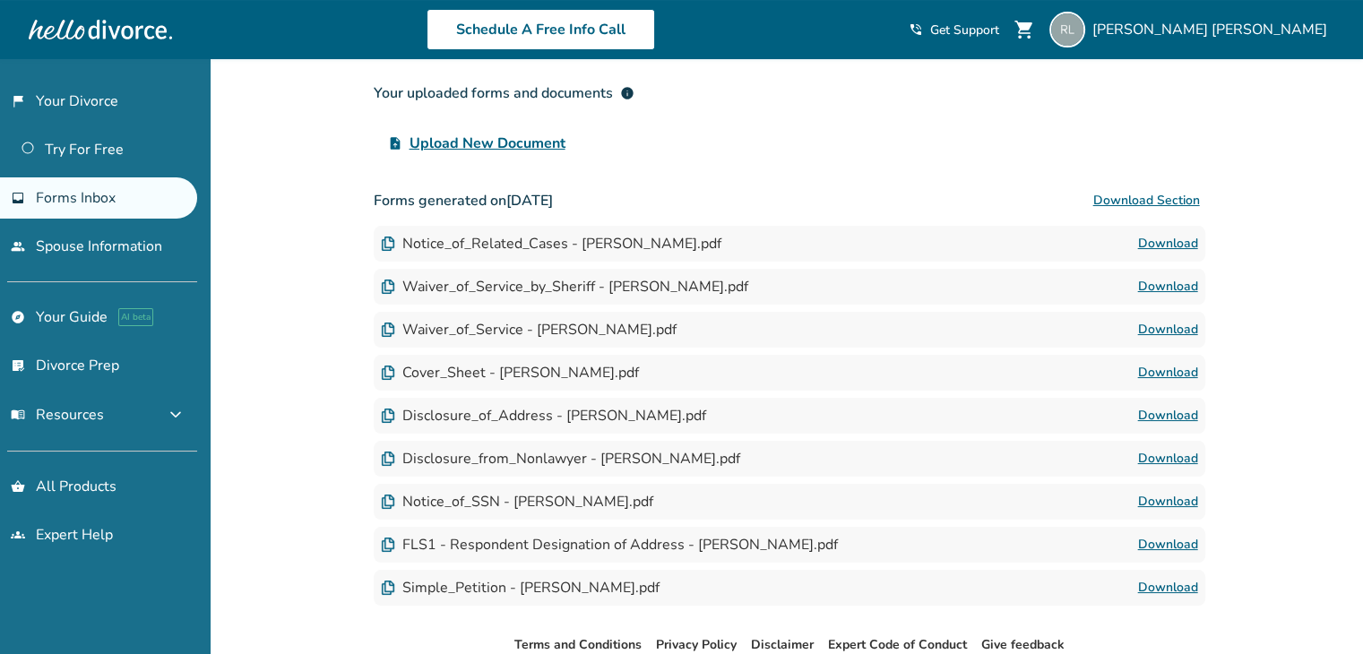
click at [1180, 590] on link "Download" at bounding box center [1168, 588] width 60 height 22
click at [1197, 587] on link "Download" at bounding box center [1168, 588] width 60 height 22
click at [1164, 548] on link "Download" at bounding box center [1168, 545] width 60 height 22
